Goal: Book appointment/travel/reservation

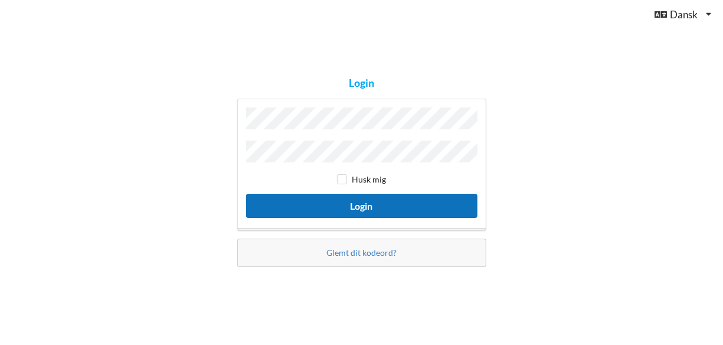
click at [373, 198] on button "Login" at bounding box center [361, 206] width 231 height 24
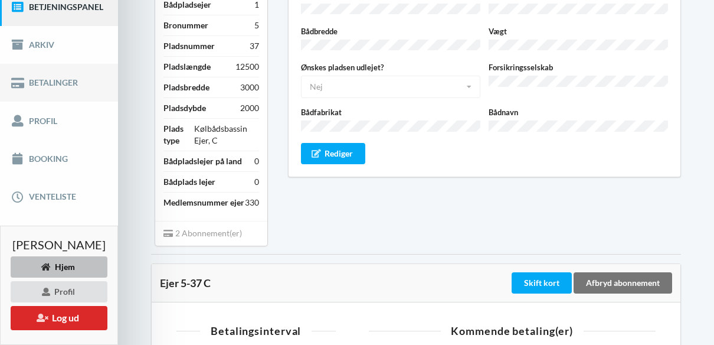
scroll to position [177, 0]
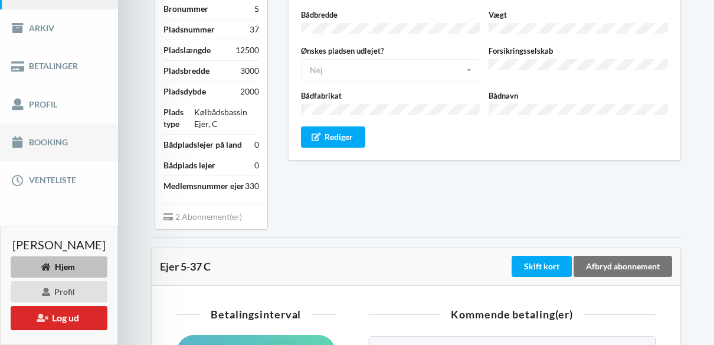
click at [55, 152] on link "Booking" at bounding box center [59, 142] width 118 height 38
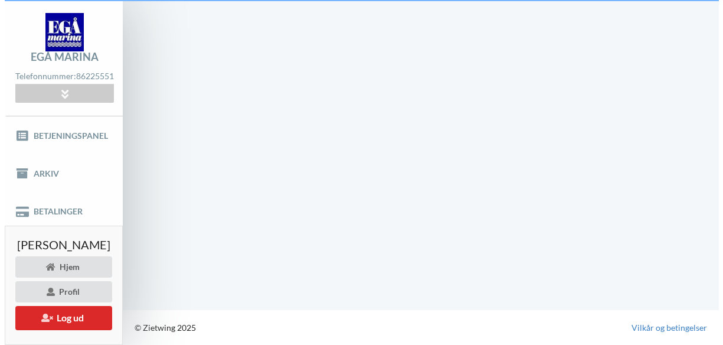
scroll to position [39, 0]
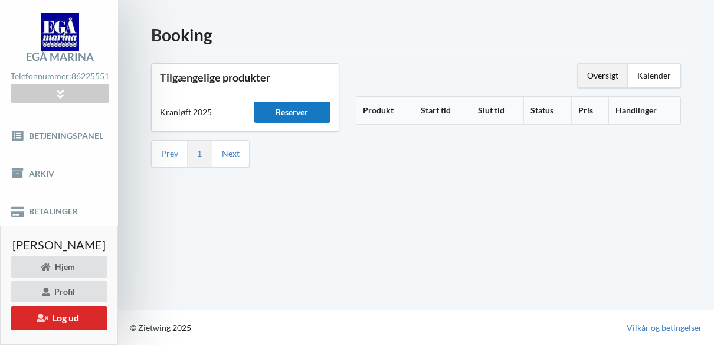
click at [283, 102] on div "Reserver" at bounding box center [292, 112] width 77 height 21
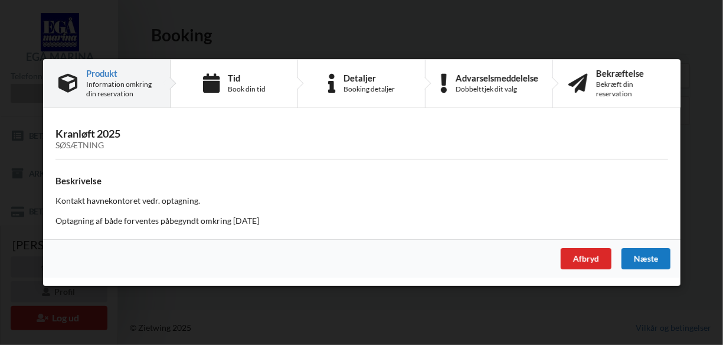
click at [634, 260] on div "Næste" at bounding box center [645, 258] width 49 height 21
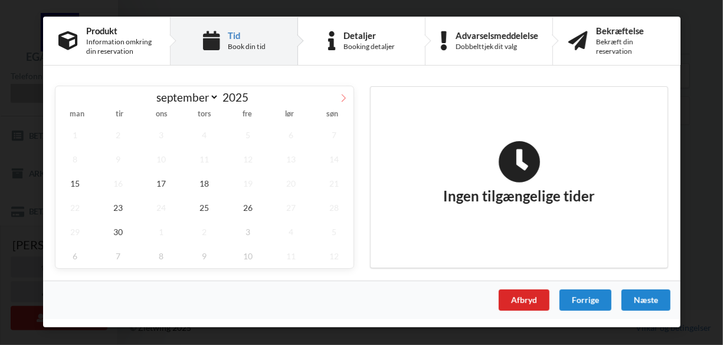
click at [345, 97] on icon at bounding box center [344, 98] width 8 height 8
select select "9"
click at [159, 181] on span "15" at bounding box center [161, 183] width 39 height 24
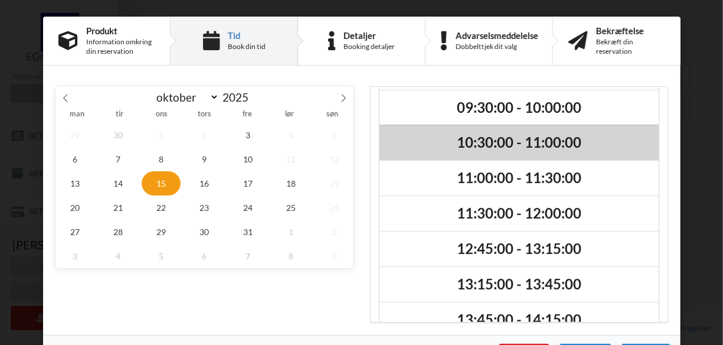
scroll to position [59, 0]
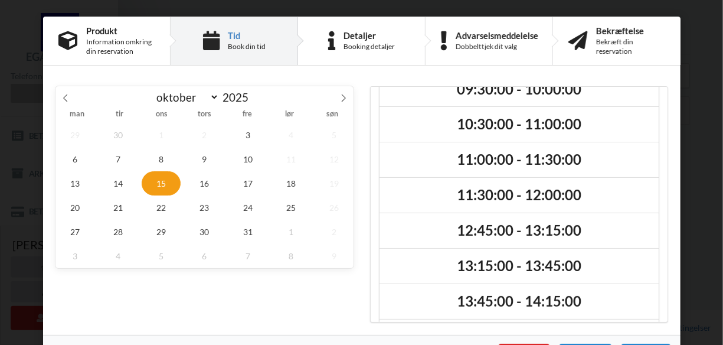
click at [163, 188] on span "15" at bounding box center [161, 183] width 39 height 24
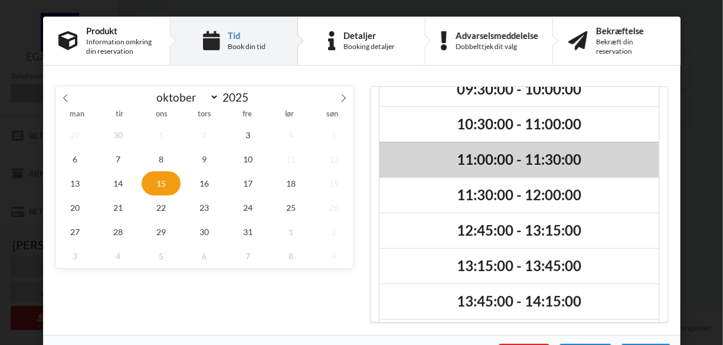
click at [474, 158] on h2 "11:00:00 - 11:30:00" at bounding box center [519, 160] width 263 height 18
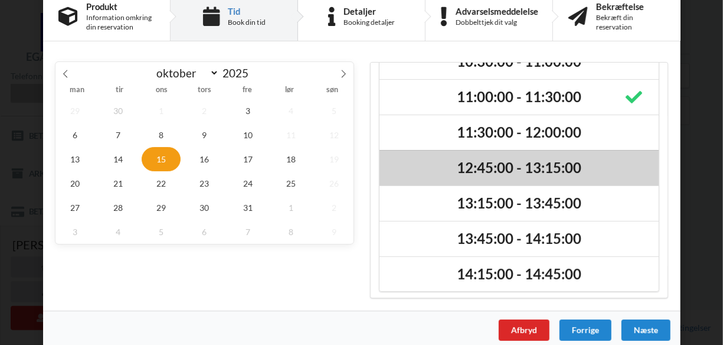
scroll to position [35, 0]
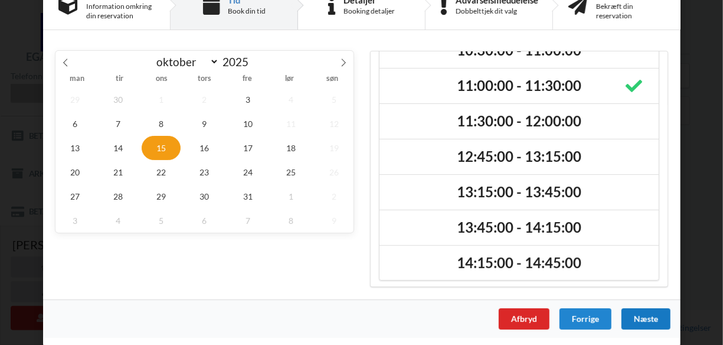
click at [641, 317] on div "Næste" at bounding box center [645, 318] width 49 height 21
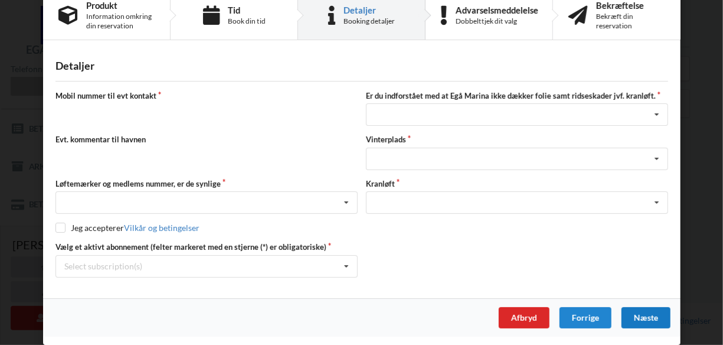
scroll to position [24, 0]
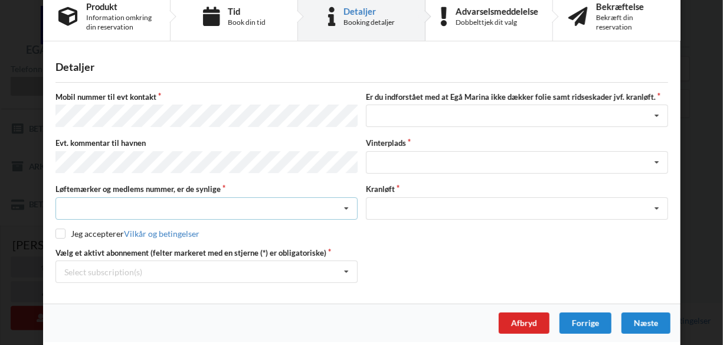
click at [270, 205] on div "Nej, jeg kontakter havnekontoret inden løftet Ja, mine mærker er synlige og int…" at bounding box center [207, 208] width 302 height 22
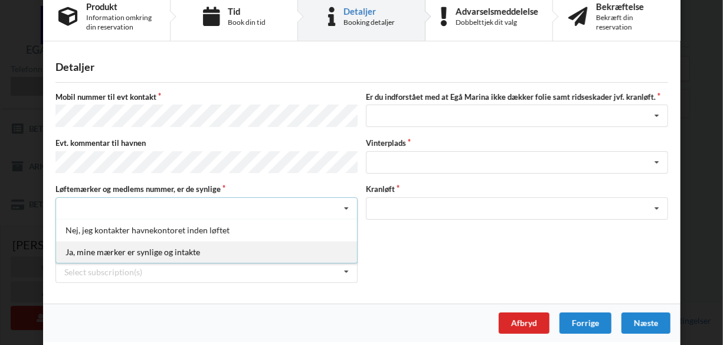
click at [148, 246] on div "Ja, mine mærker er synlige og intakte" at bounding box center [206, 252] width 301 height 22
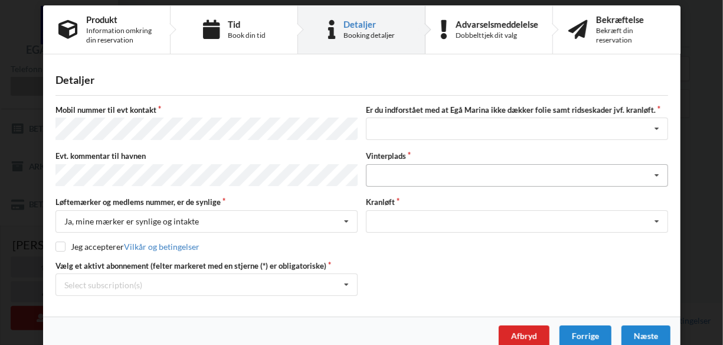
scroll to position [0, 0]
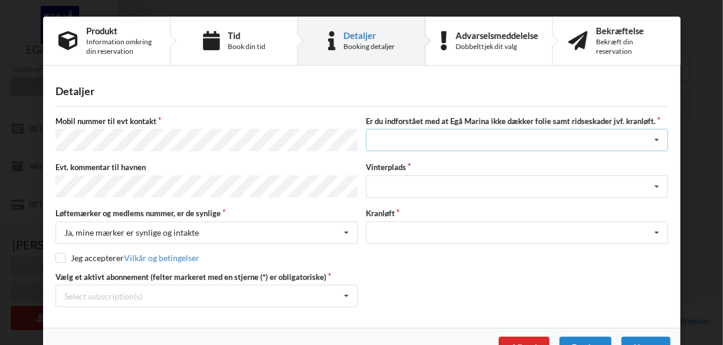
click at [596, 142] on div "Jeg har tæpper med og tager selv ansvaret for eventuelle folie samt ridseskader…" at bounding box center [517, 140] width 302 height 22
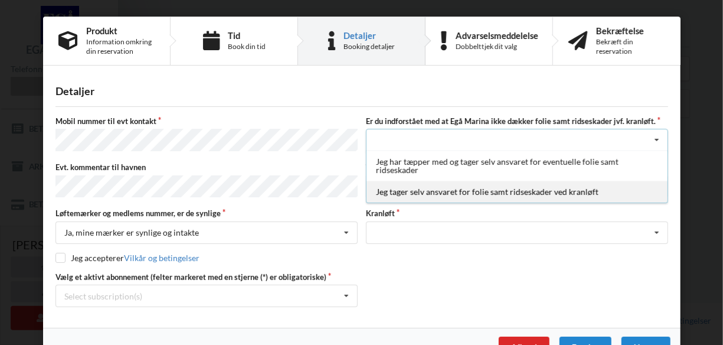
click at [484, 194] on div "Jeg tager selv ansvaret for folie samt ridseskader ved kranløft" at bounding box center [517, 192] width 301 height 22
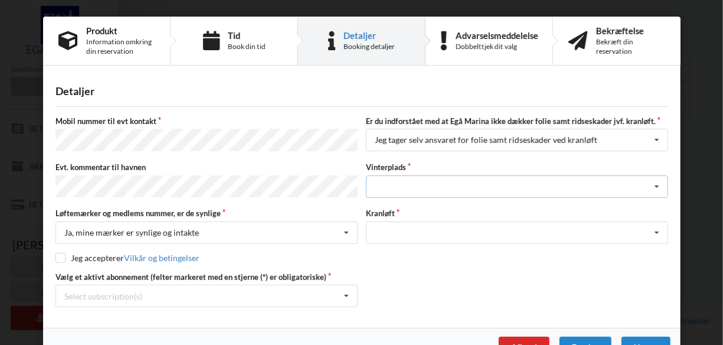
click at [539, 184] on div "Landplads nr. 1 Landplads nr. 2 Landplads nr.3 Landplads nr. 4 Landplads nr. 5 …" at bounding box center [517, 186] width 302 height 22
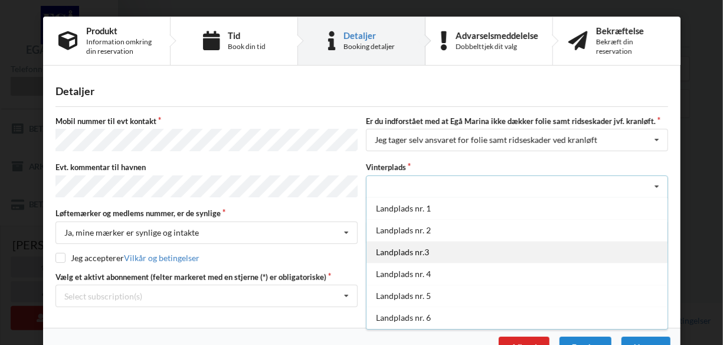
click at [426, 249] on div "Landplads nr.3" at bounding box center [517, 252] width 301 height 22
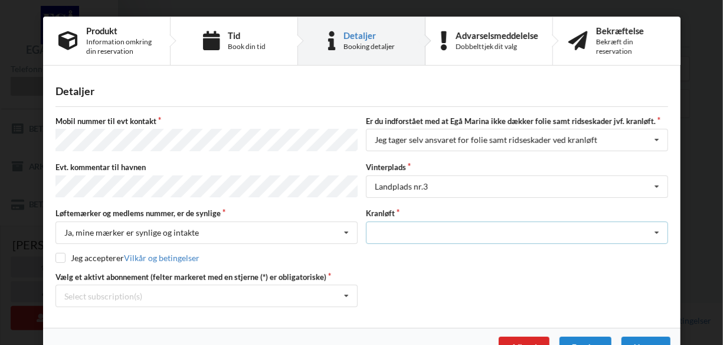
click at [523, 226] on div "Optagning" at bounding box center [517, 232] width 302 height 22
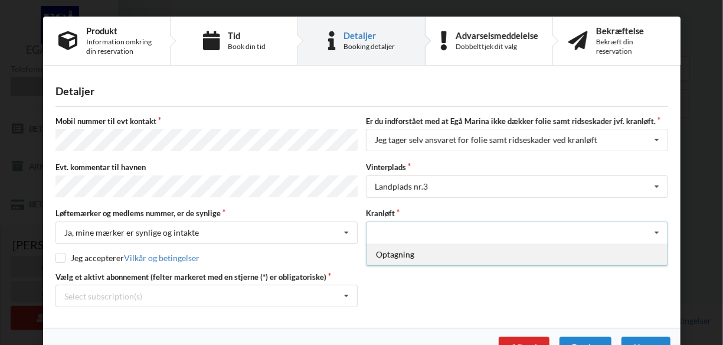
click at [419, 254] on div "Optagning" at bounding box center [517, 254] width 301 height 22
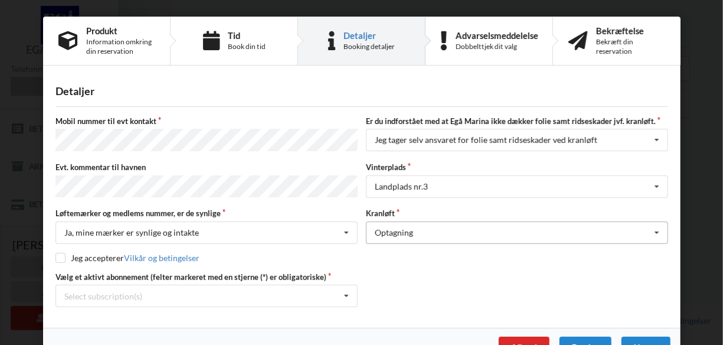
scroll to position [24, 0]
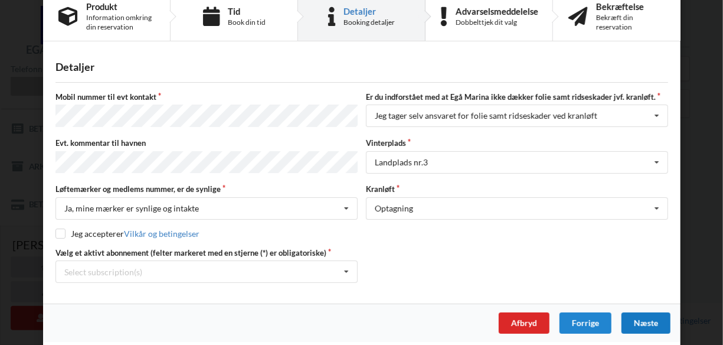
click at [631, 314] on div "Næste" at bounding box center [645, 322] width 49 height 21
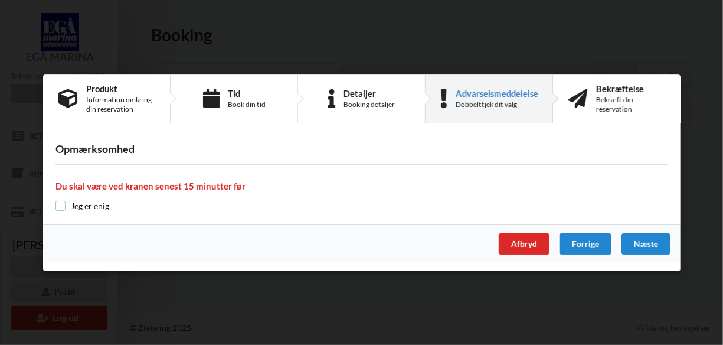
click at [64, 209] on input "checkbox" at bounding box center [61, 206] width 10 height 10
checkbox input "true"
click at [634, 241] on div "Næste" at bounding box center [645, 243] width 49 height 21
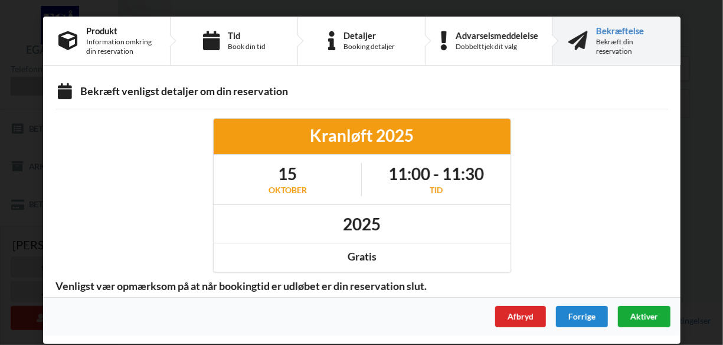
click at [642, 312] on span "Aktiver" at bounding box center [644, 316] width 28 height 10
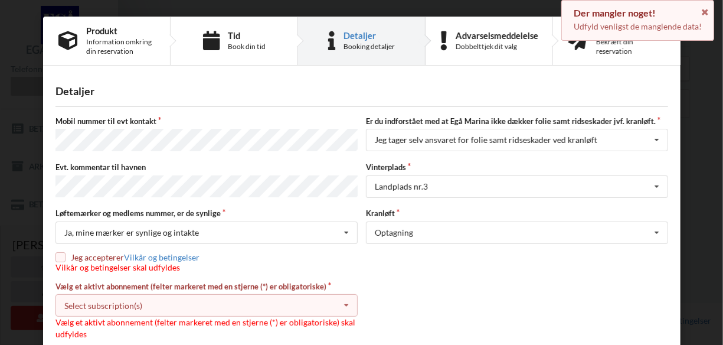
scroll to position [57, 0]
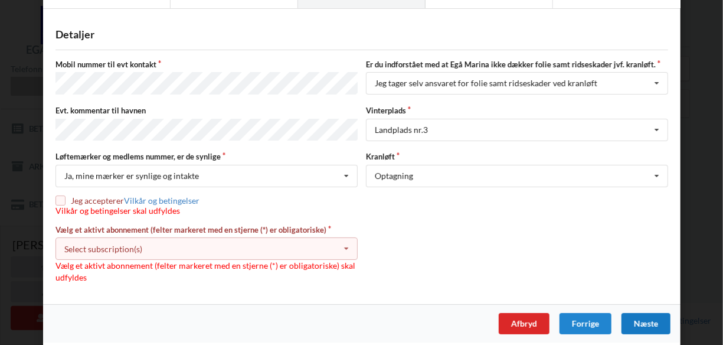
click at [51, 195] on div "Detaljer [PERSON_NAME] nummer til evt kontakt Er du indforstået med at Egå Mari…" at bounding box center [362, 160] width 638 height 287
click at [60, 195] on input "checkbox" at bounding box center [61, 200] width 10 height 10
checkbox input "true"
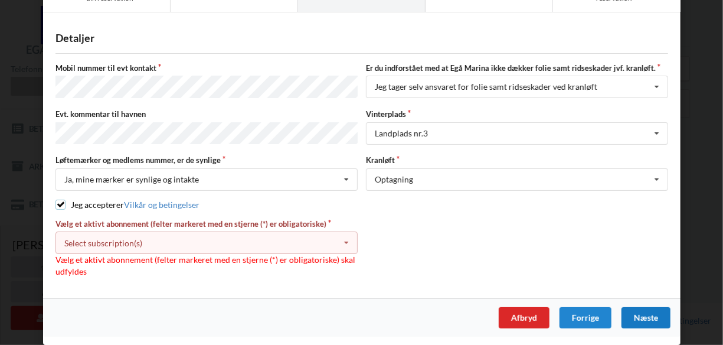
scroll to position [47, 0]
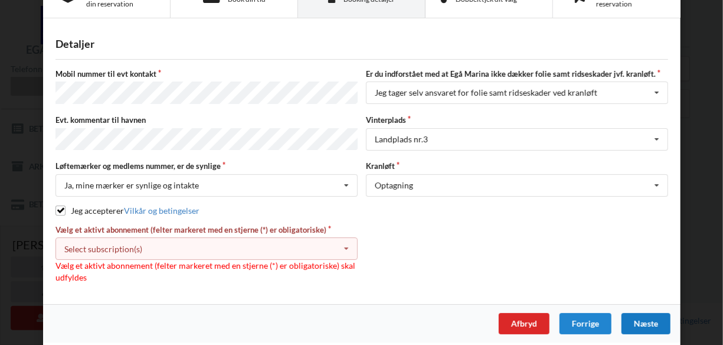
click at [214, 246] on div "Select subscription(s) * Ejer 5-37 C * 6 tons stativ - uden støtteben" at bounding box center [207, 248] width 302 height 22
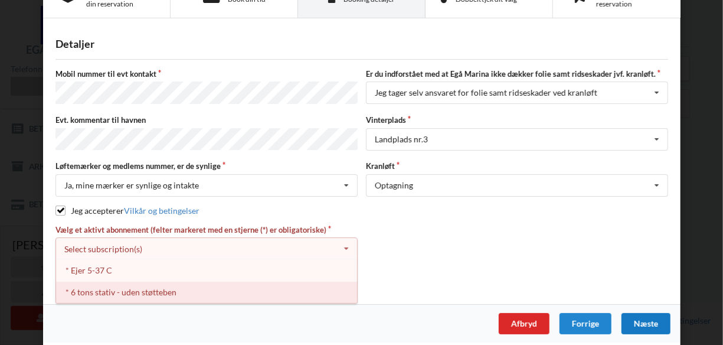
click at [110, 268] on div "* Ejer 5-37 C" at bounding box center [206, 270] width 301 height 22
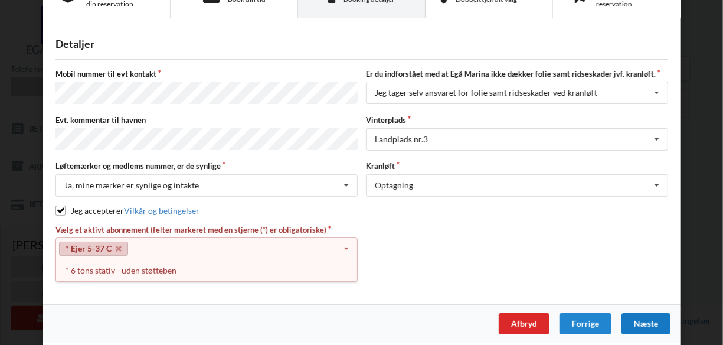
click at [97, 241] on link "* Ejer 5-37 C" at bounding box center [93, 248] width 69 height 14
click at [425, 179] on div "Optagning Optagning" at bounding box center [517, 185] width 302 height 22
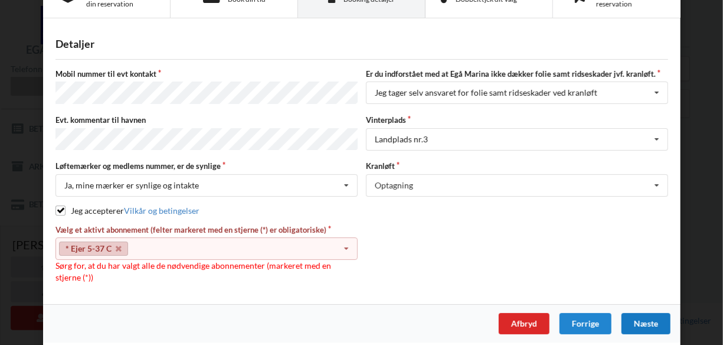
click at [208, 238] on div "* Ejer 5-37 C Select subscription(s) * Ejer 5-37 C * 6 tons stativ - uden støtt…" at bounding box center [207, 248] width 302 height 22
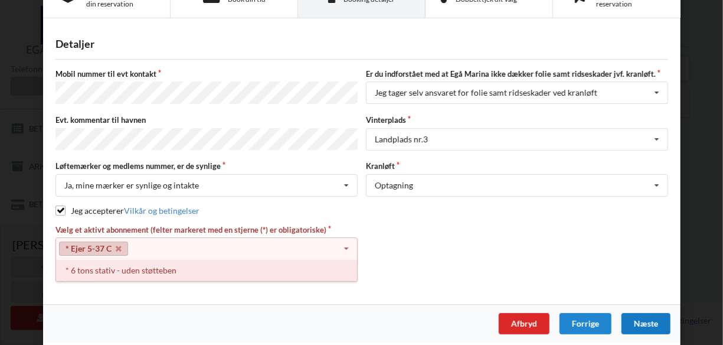
click at [151, 267] on div "* 6 tons stativ - uden støtteben" at bounding box center [206, 270] width 301 height 22
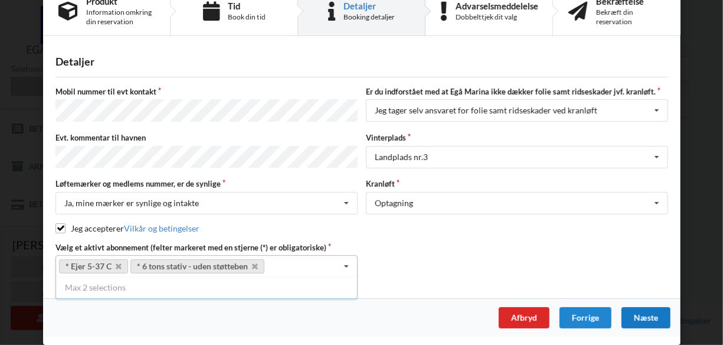
scroll to position [24, 0]
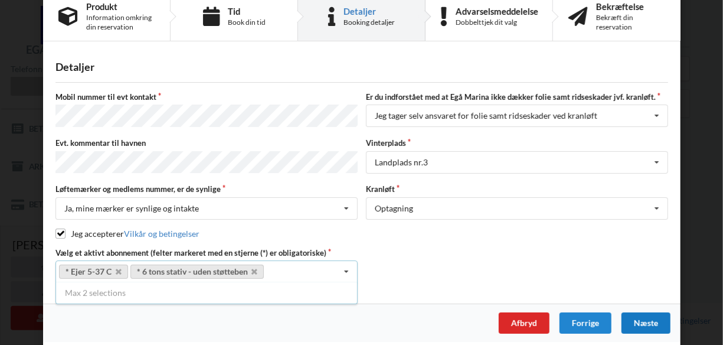
click at [656, 322] on div "Næste" at bounding box center [645, 322] width 49 height 21
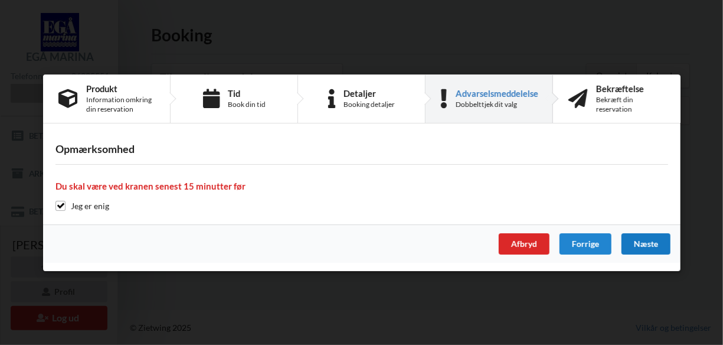
click at [644, 244] on div "Næste" at bounding box center [645, 243] width 49 height 21
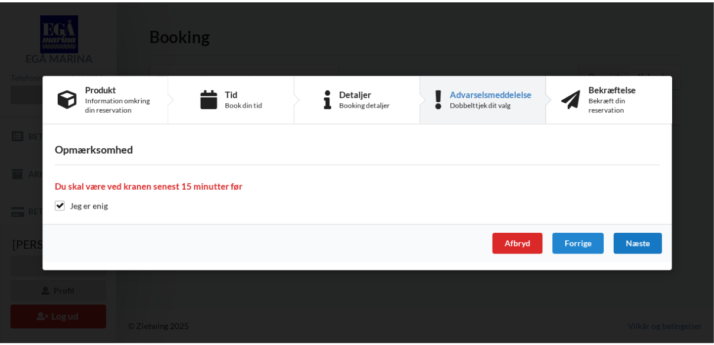
scroll to position [0, 0]
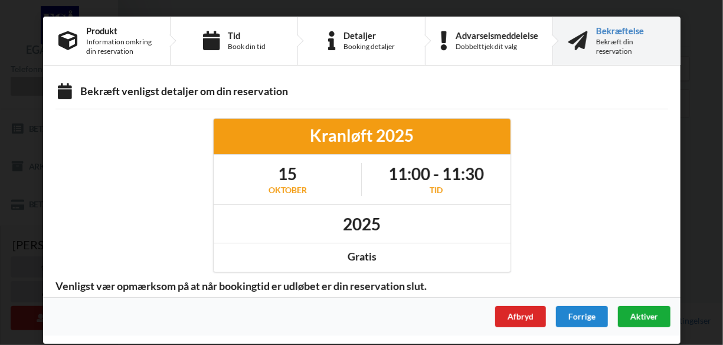
click at [634, 321] on div "Aktiver" at bounding box center [644, 316] width 53 height 21
